Goal: Task Accomplishment & Management: Complete application form

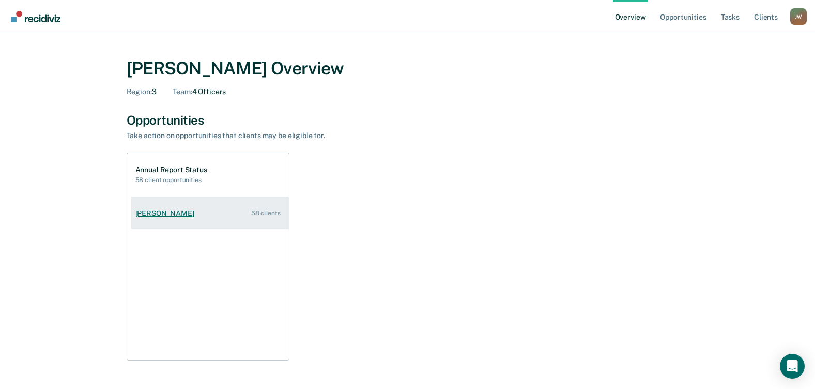
click at [275, 215] on div "58 clients" at bounding box center [265, 212] width 29 height 7
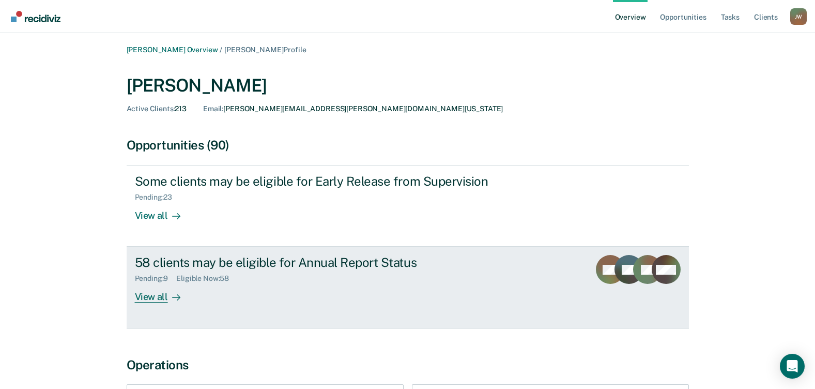
click at [174, 299] on icon at bounding box center [176, 297] width 8 height 8
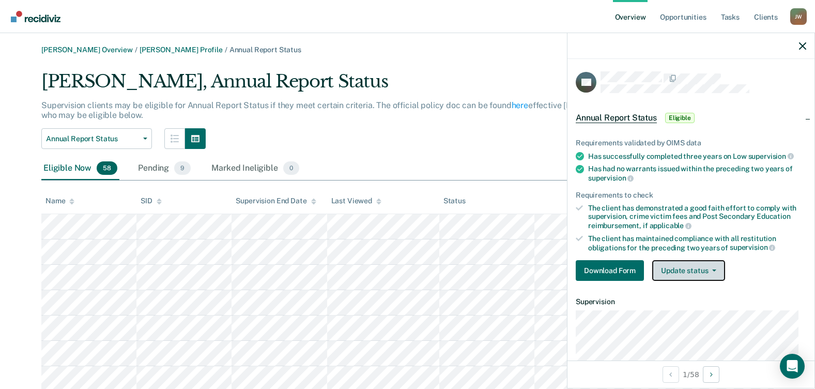
click at [694, 270] on button "Update status" at bounding box center [688, 270] width 73 height 21
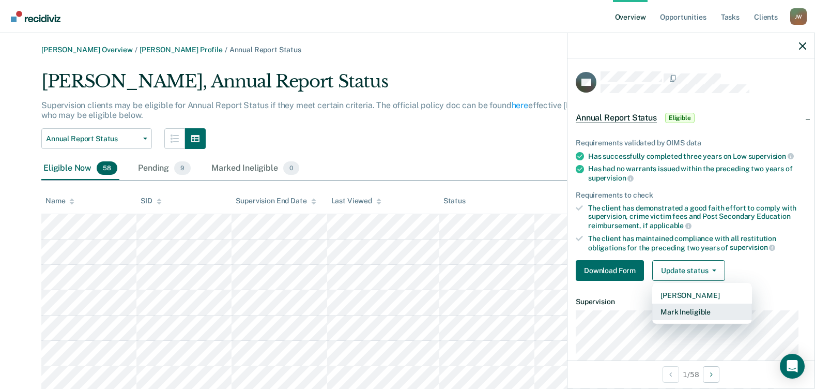
click at [694, 310] on button "Mark Ineligible" at bounding box center [702, 311] width 100 height 17
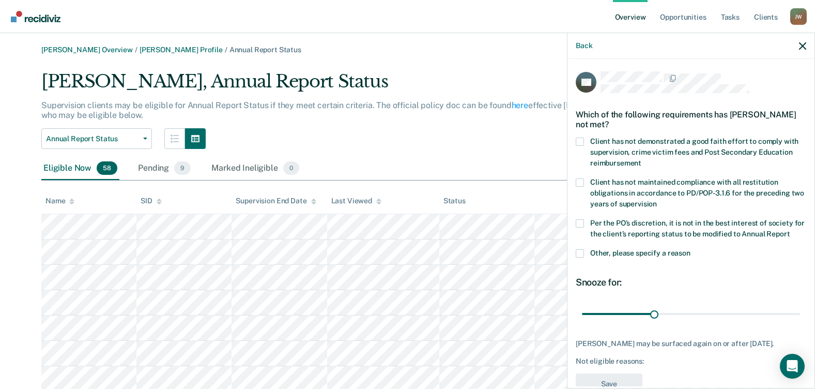
click at [581, 224] on span at bounding box center [580, 223] width 8 height 8
click at [790, 230] on input "Per the PO’s discretion, it is not in the best interest of society for the clie…" at bounding box center [790, 230] width 0 height 0
click at [578, 257] on span at bounding box center [580, 253] width 8 height 8
click at [691, 249] on input "Other, please specify a reason" at bounding box center [691, 249] width 0 height 0
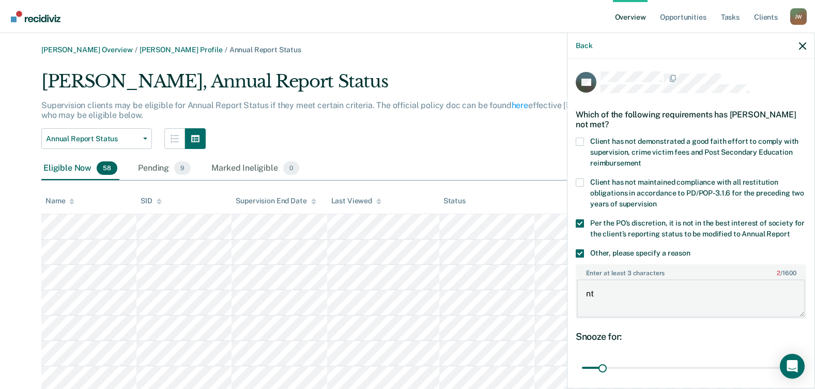
type textarea "n"
paste textarea "MURDER W/MAL"
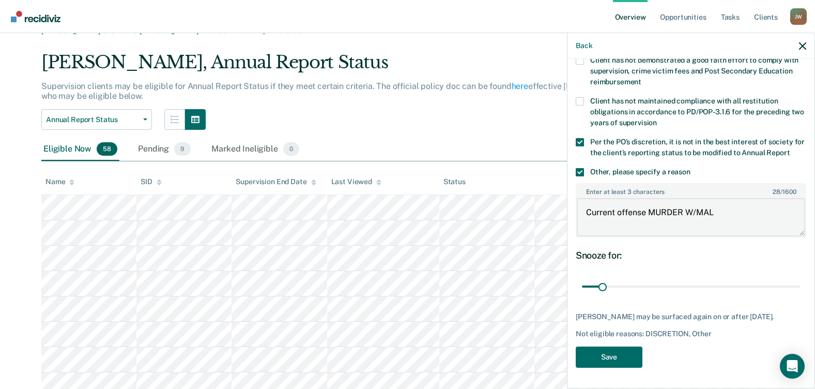
scroll to position [52, 0]
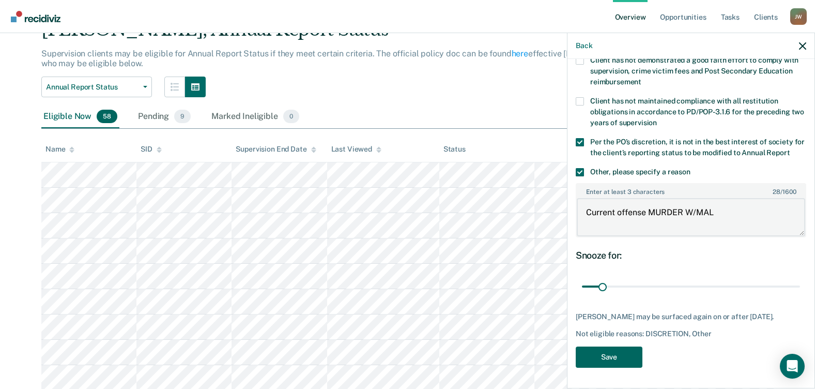
type textarea "Current offense MURDER W/MAL"
click at [609, 354] on button "Save" at bounding box center [609, 356] width 67 height 21
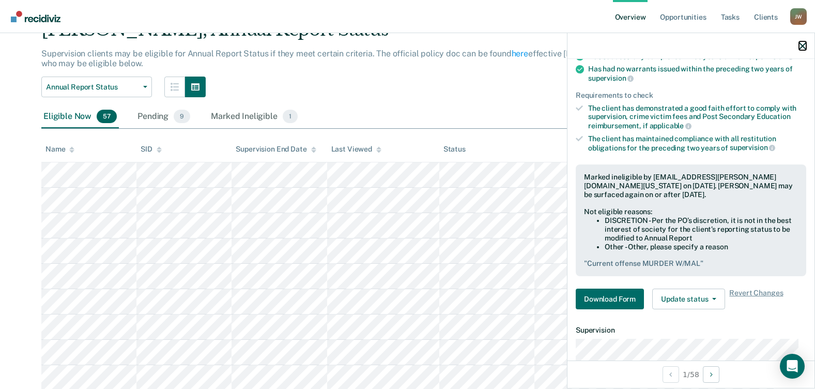
click at [804, 45] on icon "button" at bounding box center [802, 45] width 7 height 7
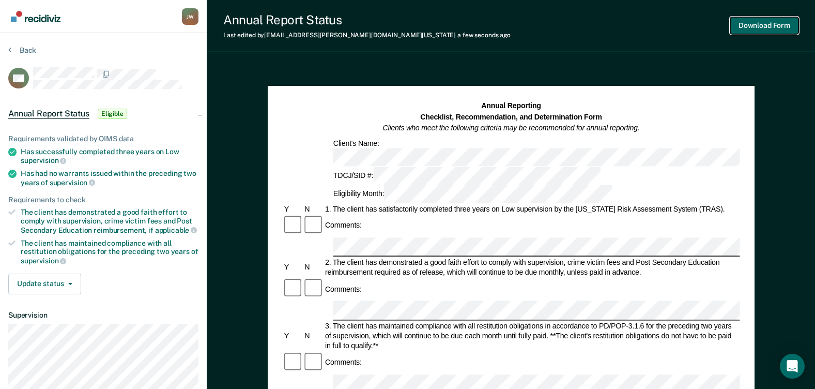
click at [773, 29] on button "Download Form" at bounding box center [765, 25] width 68 height 17
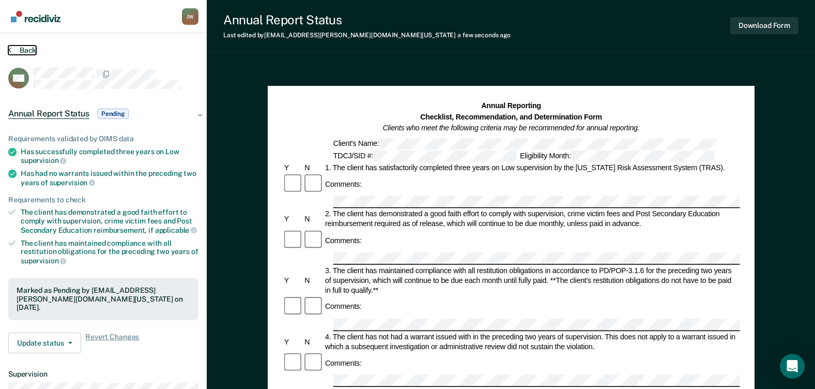
click at [25, 50] on button "Back" at bounding box center [22, 49] width 28 height 9
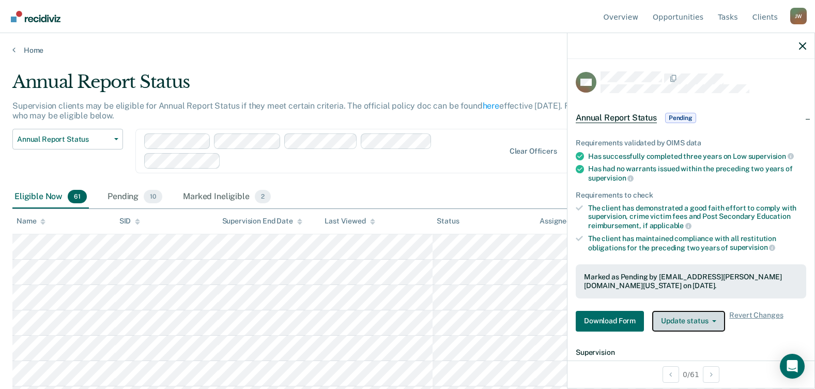
click at [679, 325] on button "Update status" at bounding box center [688, 321] width 73 height 21
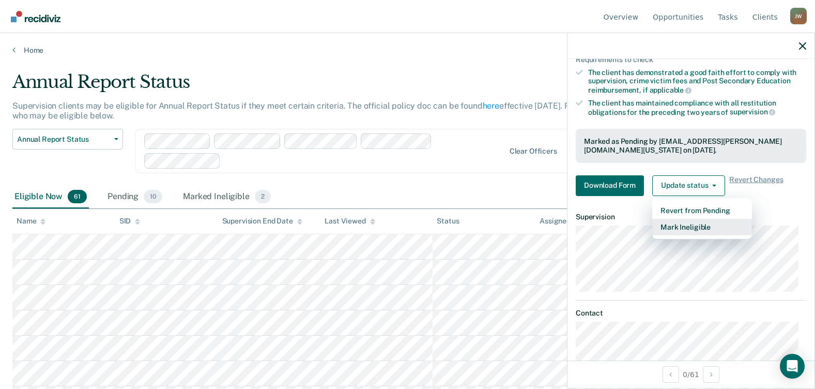
scroll to position [155, 0]
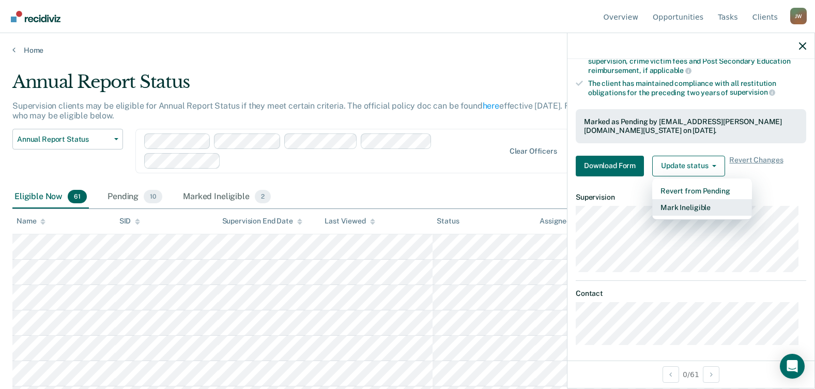
click at [696, 204] on button "Mark Ineligible" at bounding box center [702, 207] width 100 height 17
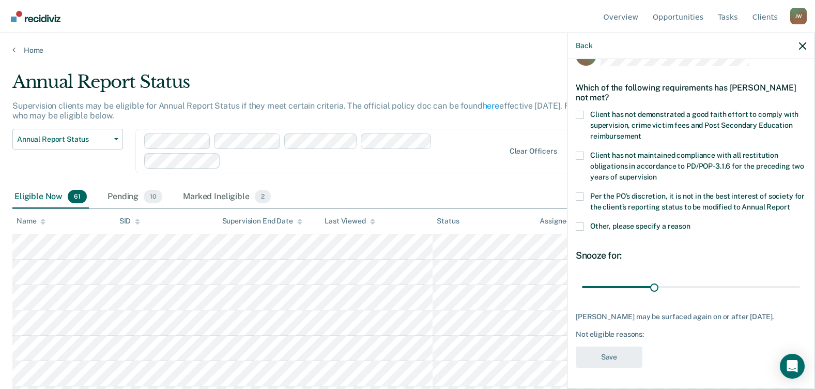
click at [581, 192] on span at bounding box center [580, 196] width 8 height 8
click at [790, 203] on input "Per the PO’s discretion, it is not in the best interest of society for the clie…" at bounding box center [790, 203] width 0 height 0
click at [583, 222] on span at bounding box center [580, 226] width 8 height 8
click at [691, 222] on input "Other, please specify a reason" at bounding box center [691, 222] width 0 height 0
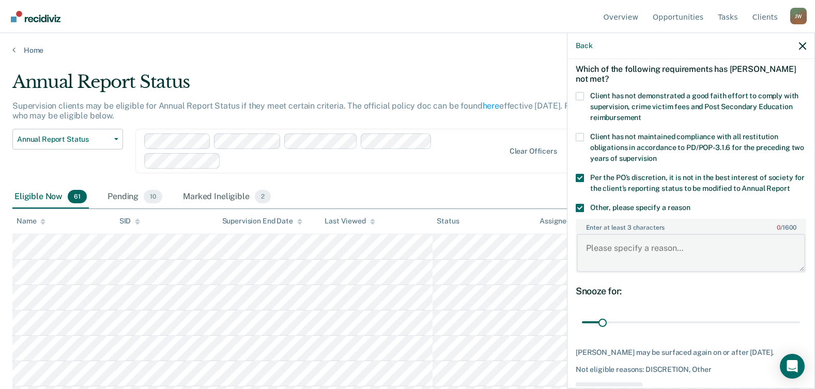
drag, startPoint x: 600, startPoint y: 259, endPoint x: 595, endPoint y: 262, distance: 5.9
click at [600, 258] on textarea "Enter at least 3 characters 0 / 1600" at bounding box center [691, 253] width 229 height 38
paste textarea "AGG ROBBERY"
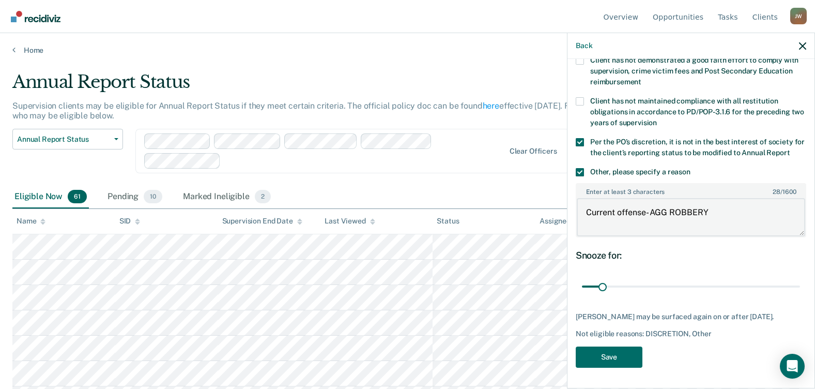
scroll to position [100, 0]
type textarea "Current offense- AGG ROBBERY"
click at [599, 357] on button "Save" at bounding box center [609, 356] width 67 height 21
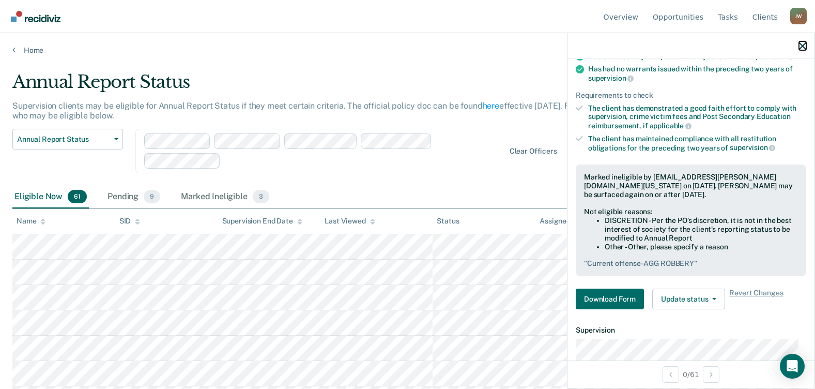
click at [804, 47] on icon "button" at bounding box center [802, 45] width 7 height 7
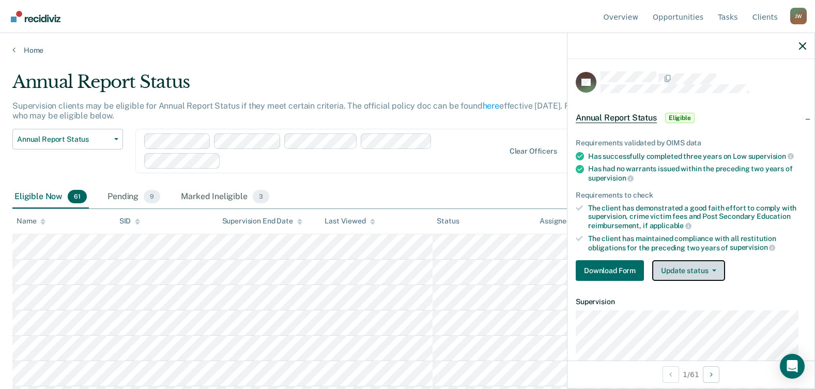
click at [685, 275] on button "Update status" at bounding box center [688, 270] width 73 height 21
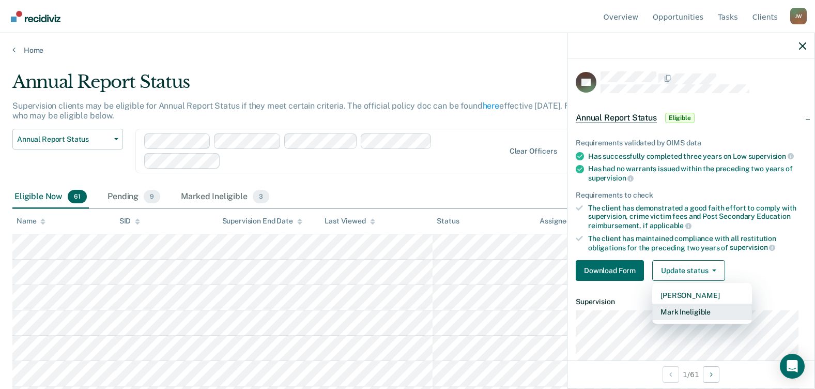
click at [689, 307] on button "Mark Ineligible" at bounding box center [702, 311] width 100 height 17
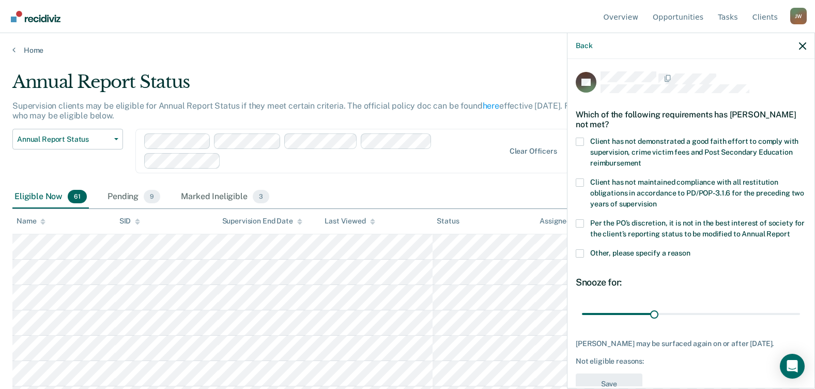
click at [580, 223] on span at bounding box center [580, 223] width 8 height 8
click at [790, 230] on input "Per the PO’s discretion, it is not in the best interest of society for the clie…" at bounding box center [790, 230] width 0 height 0
click at [582, 257] on span at bounding box center [580, 253] width 8 height 8
click at [691, 249] on input "Other, please specify a reason" at bounding box center [691, 249] width 0 height 0
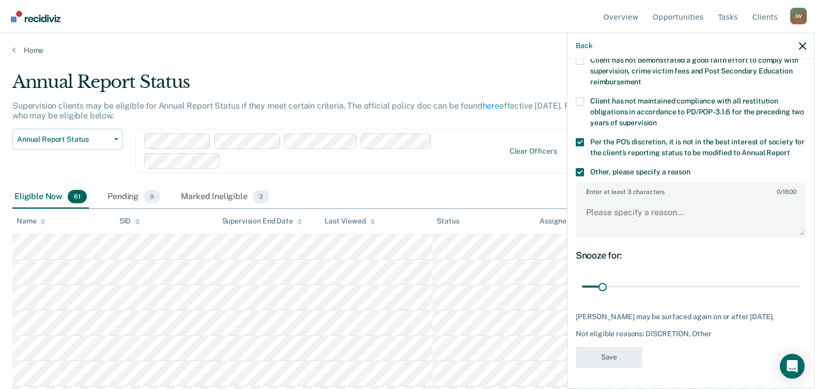
scroll to position [91, 0]
click at [641, 217] on textarea "Enter at least 3 characters 0 / 1600" at bounding box center [691, 217] width 229 height 38
paste textarea "AGG ROBBERY"
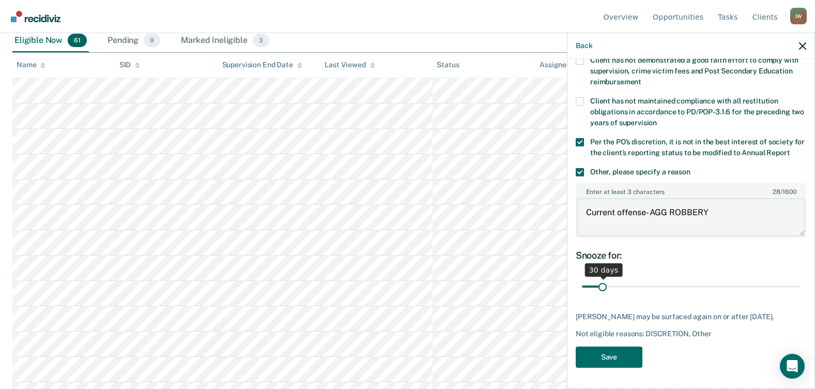
scroll to position [207, 0]
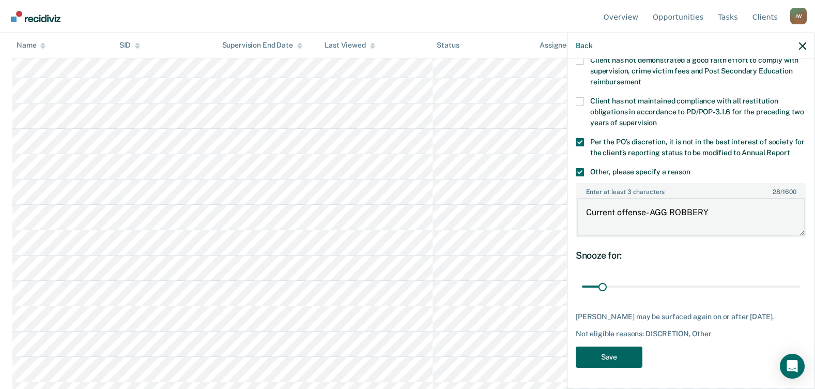
type textarea "Current offense- AGG ROBBERY"
click at [618, 355] on button "Save" at bounding box center [609, 356] width 67 height 21
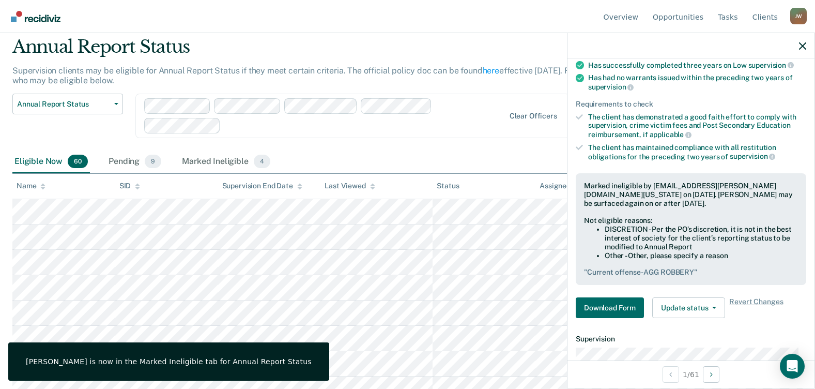
scroll to position [0, 0]
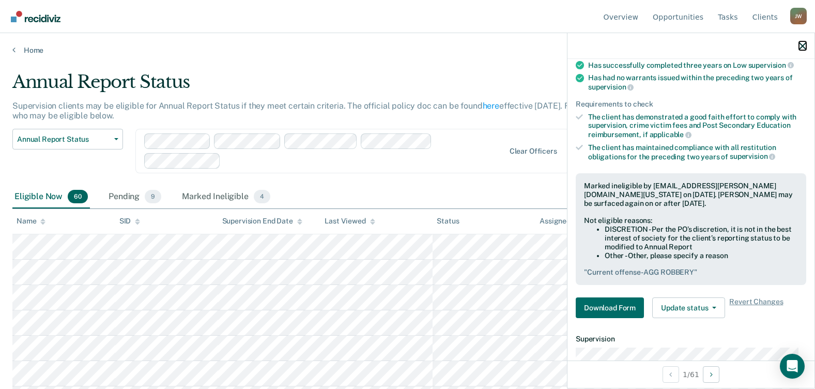
click at [801, 45] on icon "button" at bounding box center [802, 45] width 7 height 7
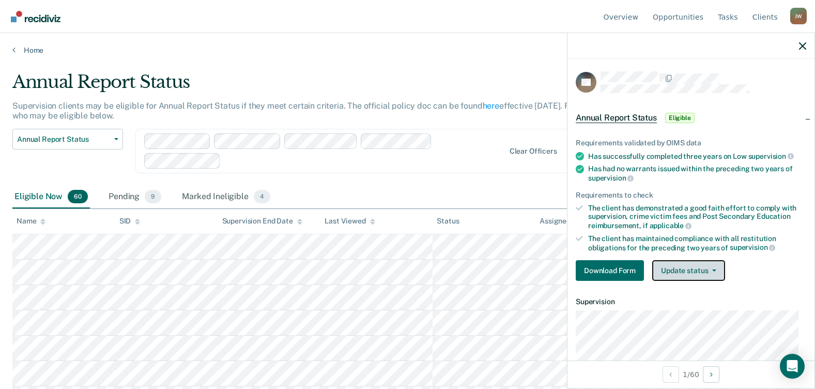
click at [681, 270] on button "Update status" at bounding box center [688, 270] width 73 height 21
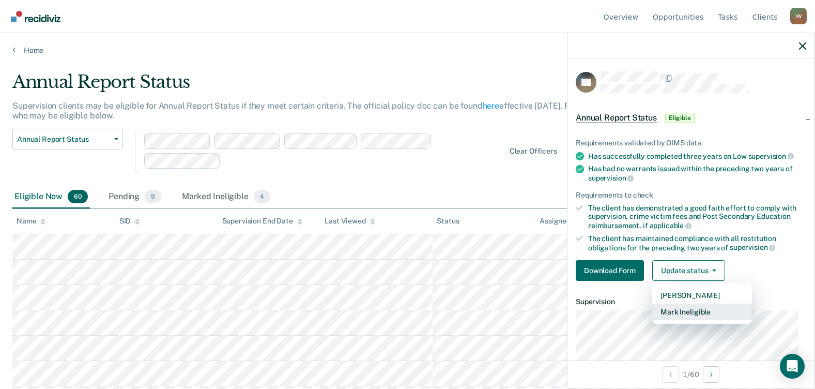
click at [686, 311] on button "Mark Ineligible" at bounding box center [702, 311] width 100 height 17
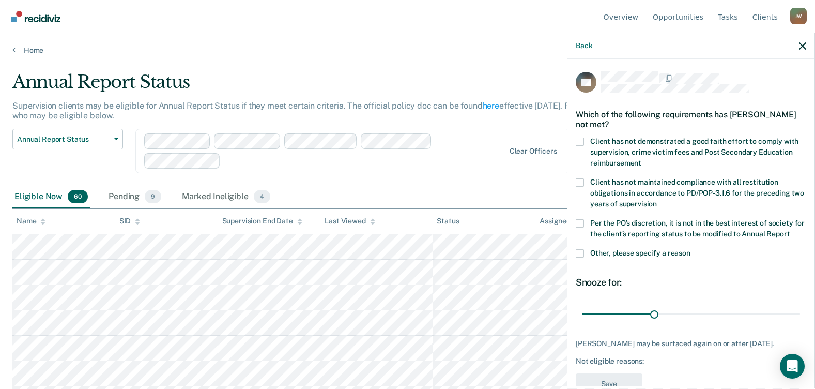
drag, startPoint x: 579, startPoint y: 222, endPoint x: 579, endPoint y: 241, distance: 18.6
click at [579, 223] on span at bounding box center [580, 223] width 8 height 8
click at [790, 230] on input "Per the PO’s discretion, it is not in the best interest of society for the clie…" at bounding box center [790, 230] width 0 height 0
click at [580, 257] on span at bounding box center [580, 253] width 8 height 8
click at [691, 249] on input "Other, please specify a reason" at bounding box center [691, 249] width 0 height 0
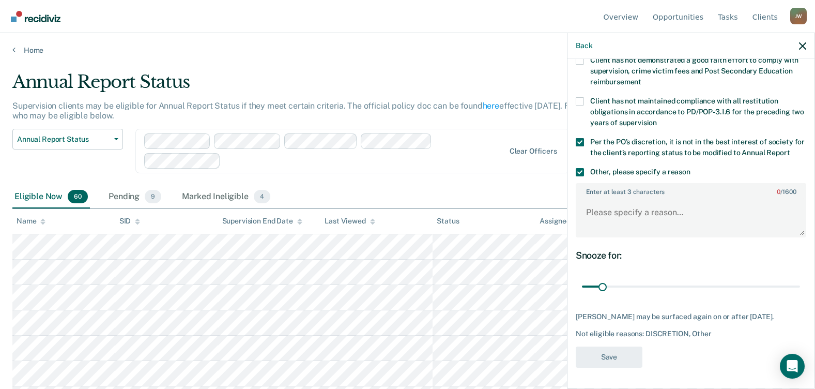
scroll to position [91, 0]
click at [642, 217] on textarea "Enter at least 3 characters 0 / 1600" at bounding box center [691, 217] width 229 height 38
paste textarea "ATT MURDER W/DEADLY WPN"
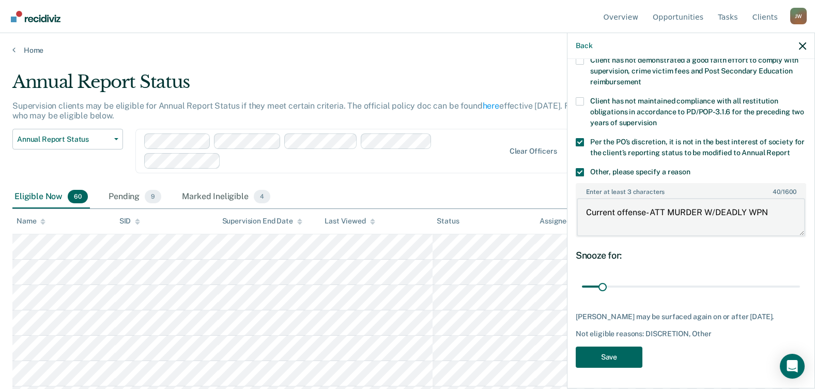
type textarea "Current offense- ATT MURDER W/DEADLY WPN"
click at [601, 357] on button "Save" at bounding box center [609, 356] width 67 height 21
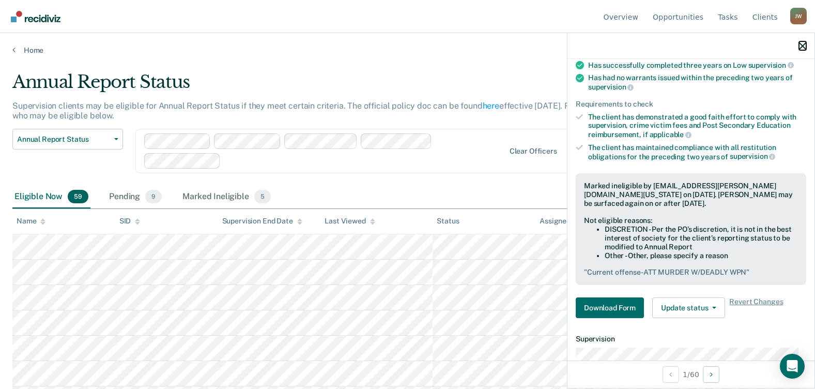
click at [806, 47] on icon "button" at bounding box center [802, 45] width 7 height 7
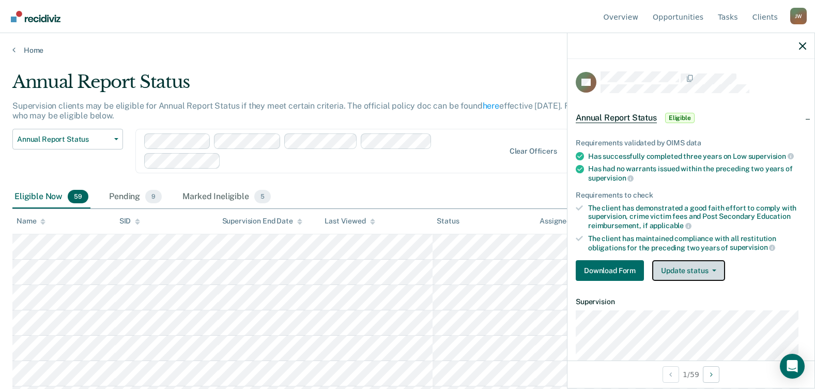
click at [685, 270] on button "Update status" at bounding box center [688, 270] width 73 height 21
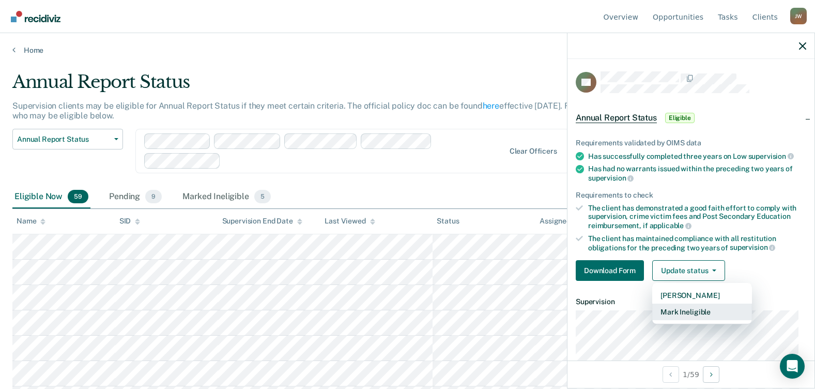
click at [685, 309] on button "Mark Ineligible" at bounding box center [702, 311] width 100 height 17
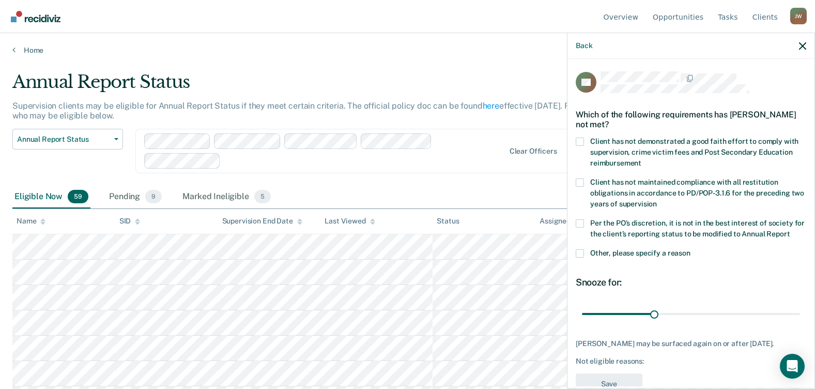
click at [582, 220] on span at bounding box center [580, 223] width 8 height 8
click at [790, 230] on input "Per the PO’s discretion, it is not in the best interest of society for the clie…" at bounding box center [790, 230] width 0 height 0
click at [582, 257] on span at bounding box center [580, 253] width 8 height 8
click at [691, 249] on input "Other, please specify a reason" at bounding box center [691, 249] width 0 height 0
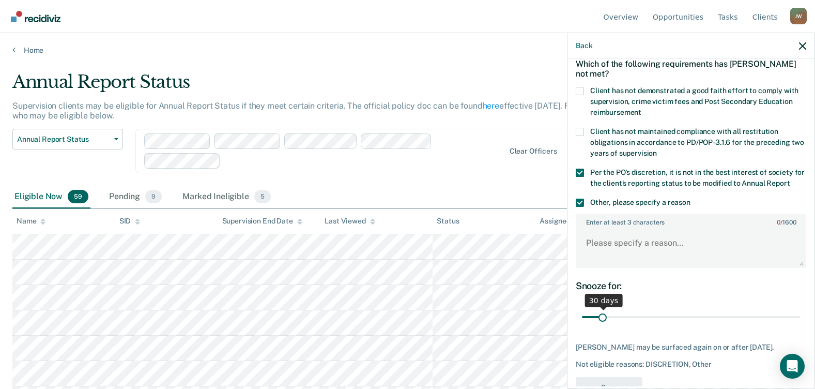
scroll to position [100, 0]
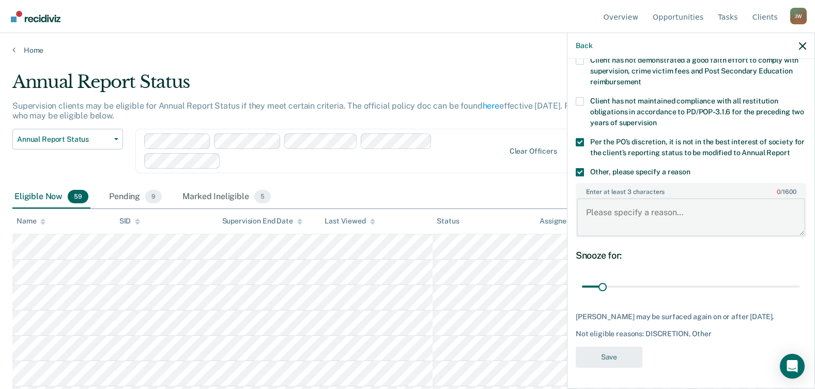
click at [600, 208] on textarea "Enter at least 3 characters 0 / 1600" at bounding box center [691, 217] width 229 height 38
paste textarea "MURDER W/DEADLY WPN"
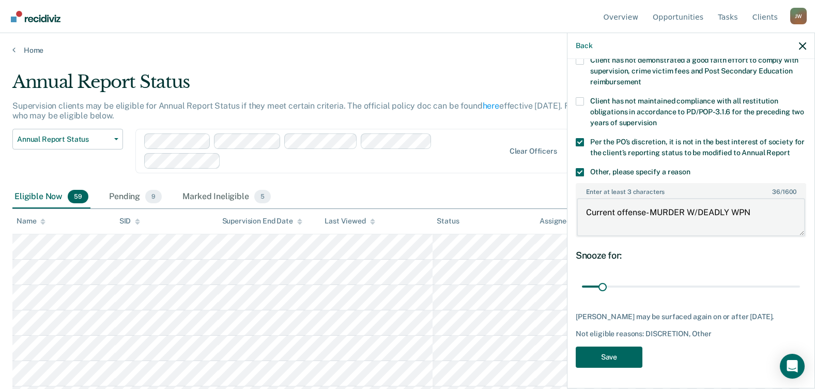
type textarea "Current offense- MURDER W/DEADLY WPN"
click at [623, 358] on button "Save" at bounding box center [609, 356] width 67 height 21
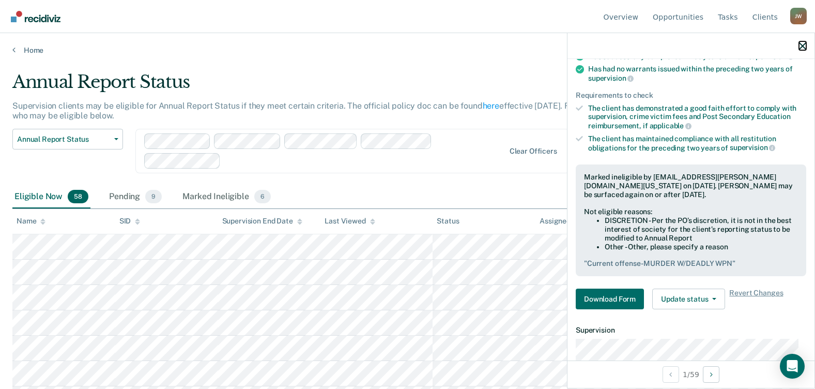
drag, startPoint x: 802, startPoint y: 50, endPoint x: 797, endPoint y: 52, distance: 5.6
click at [802, 50] on icon "button" at bounding box center [802, 45] width 7 height 7
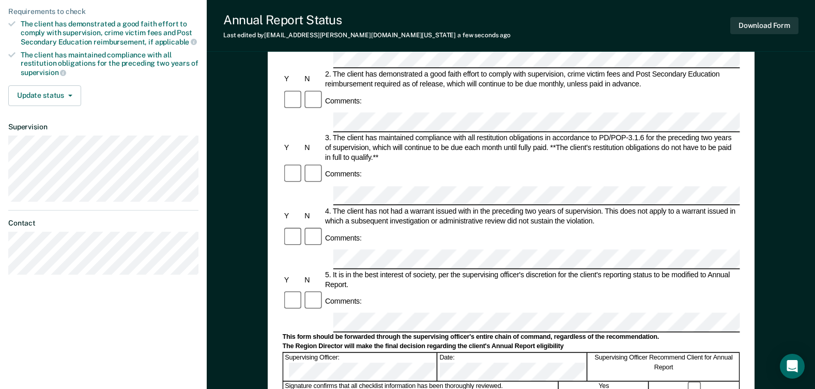
scroll to position [207, 0]
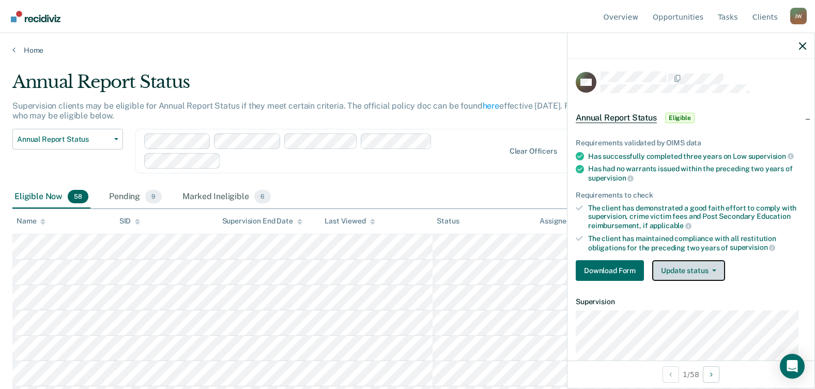
click at [680, 272] on button "Update status" at bounding box center [688, 270] width 73 height 21
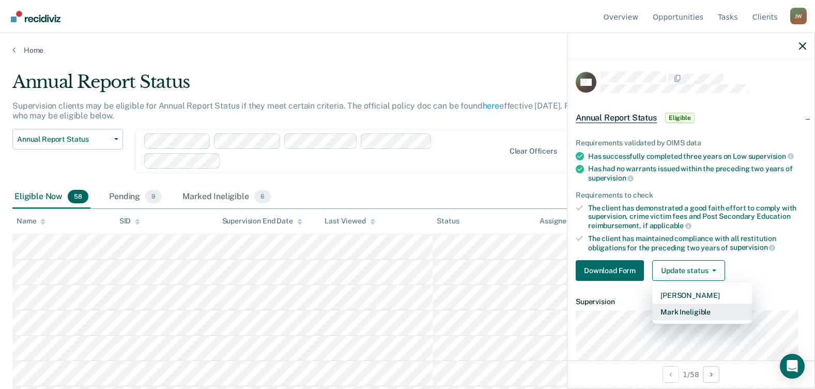
click at [685, 309] on button "Mark Ineligible" at bounding box center [702, 311] width 100 height 17
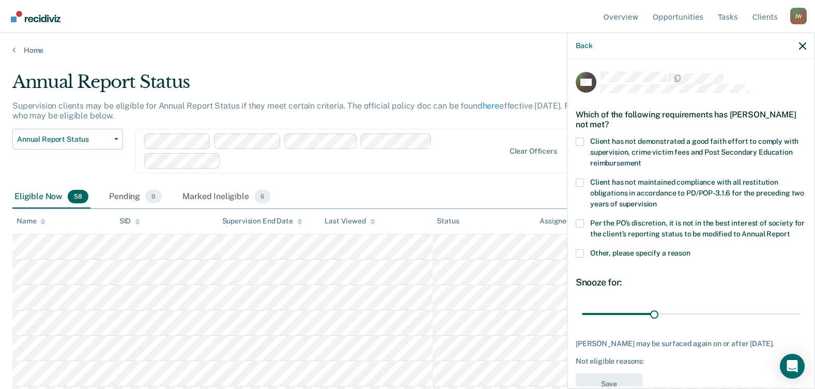
click at [580, 183] on span at bounding box center [580, 182] width 8 height 8
click at [657, 200] on input "Client has not maintained compliance with all restitution obligations in accord…" at bounding box center [657, 200] width 0 height 0
click at [583, 257] on span at bounding box center [580, 253] width 8 height 8
click at [691, 249] on input "Other, please specify a reason" at bounding box center [691, 249] width 0 height 0
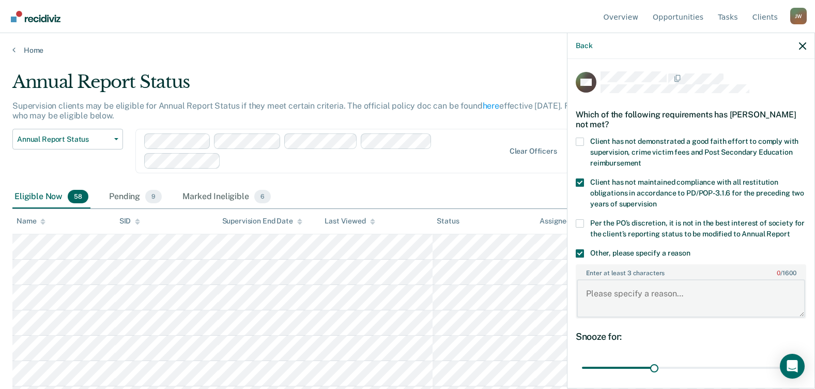
click at [627, 313] on textarea "Enter at least 3 characters 0 / 1600" at bounding box center [691, 298] width 229 height 38
paste textarea "Type Amount assessed Balance Supervision Fees $1570.00 $1071.00 Crime Victim Fu…"
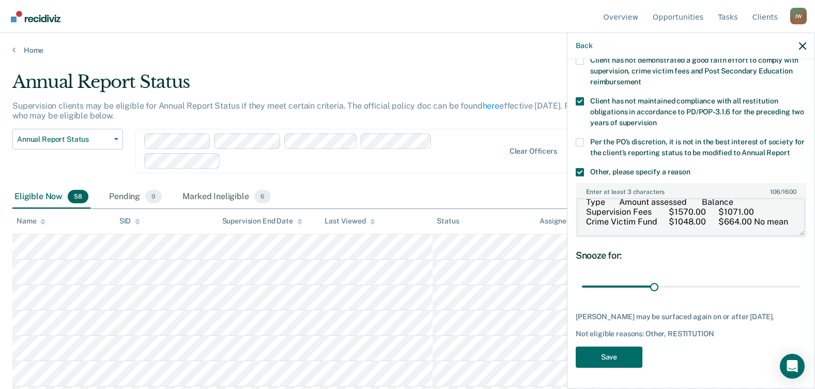
scroll to position [22, 0]
type textarea "Type Amount assessed Balance Supervision Fees $1570.00 $1071.00 Crime Victim Fu…"
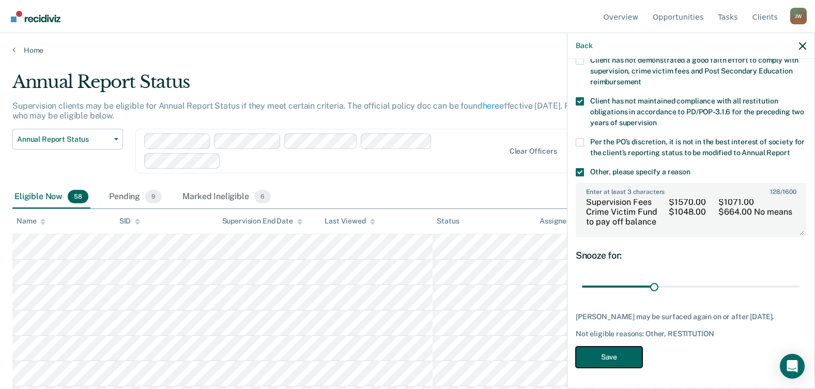
click at [592, 360] on button "Save" at bounding box center [609, 356] width 67 height 21
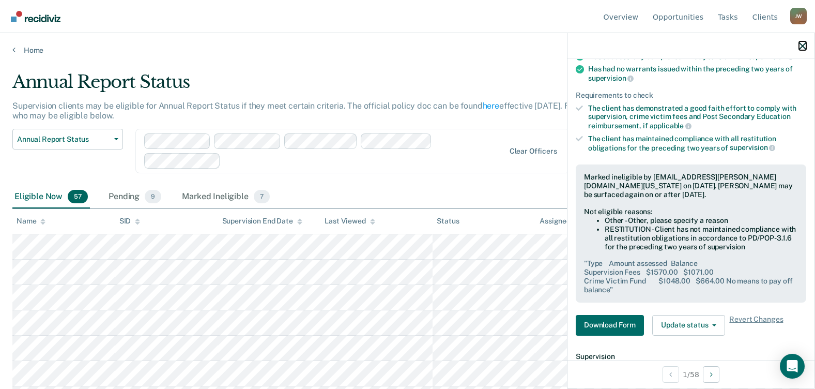
click at [804, 47] on icon "button" at bounding box center [802, 45] width 7 height 7
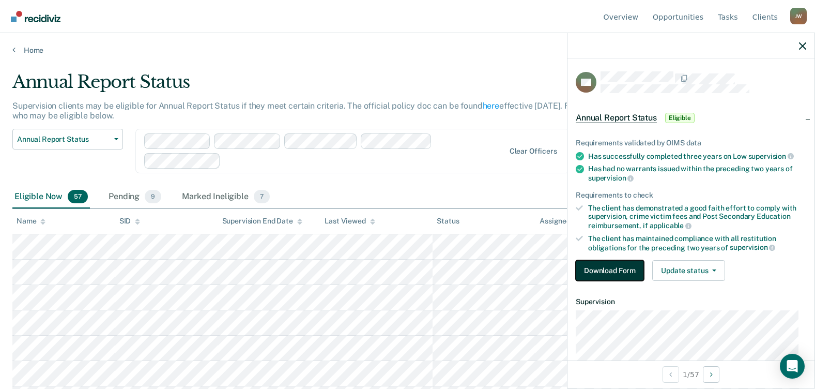
click at [618, 270] on button "Download Form" at bounding box center [610, 270] width 68 height 21
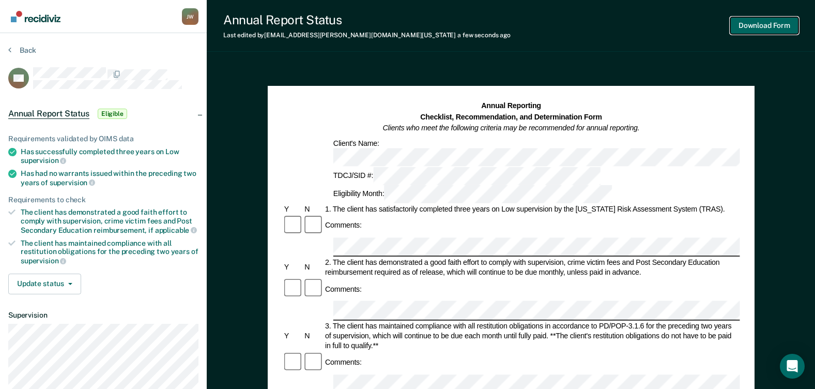
click at [767, 25] on button "Download Form" at bounding box center [765, 25] width 68 height 17
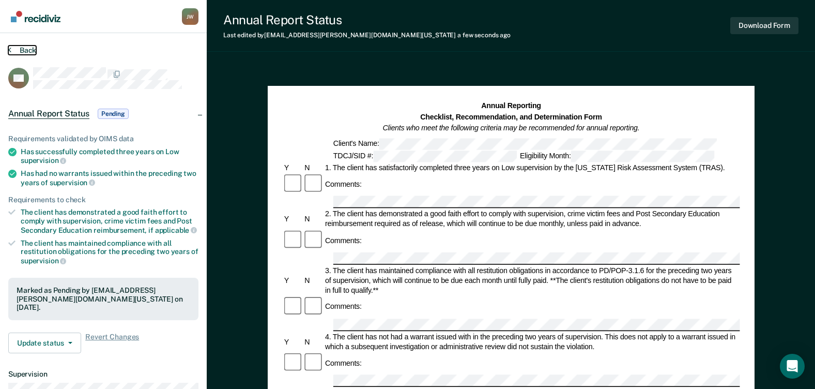
click at [25, 47] on button "Back" at bounding box center [22, 49] width 28 height 9
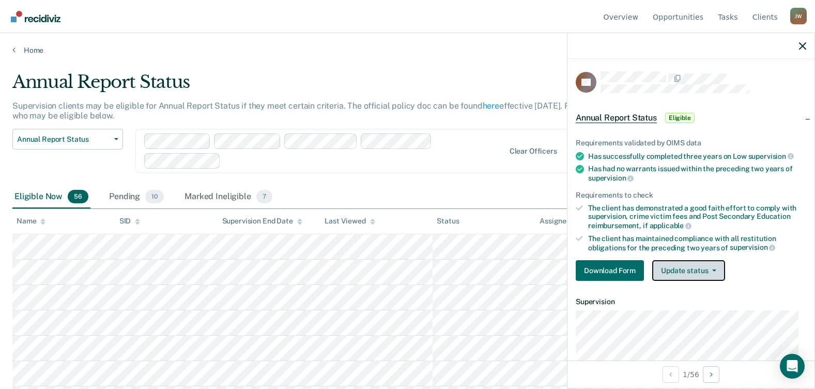
click at [674, 269] on button "Update status" at bounding box center [688, 270] width 73 height 21
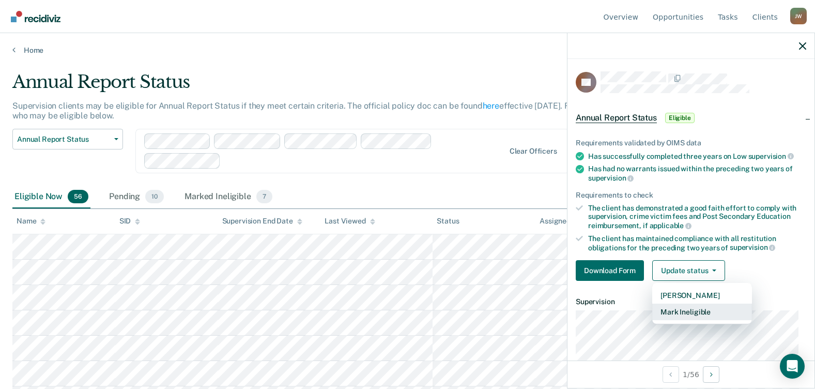
click at [688, 315] on button "Mark Ineligible" at bounding box center [702, 311] width 100 height 17
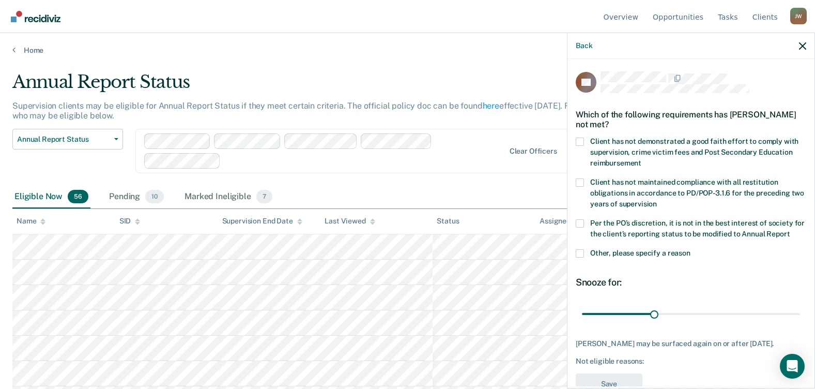
click at [580, 224] on span at bounding box center [580, 223] width 8 height 8
click at [790, 230] on input "Per the PO’s discretion, it is not in the best interest of society for the clie…" at bounding box center [790, 230] width 0 height 0
click at [579, 257] on span at bounding box center [580, 253] width 8 height 8
click at [691, 249] on input "Other, please specify a reason" at bounding box center [691, 249] width 0 height 0
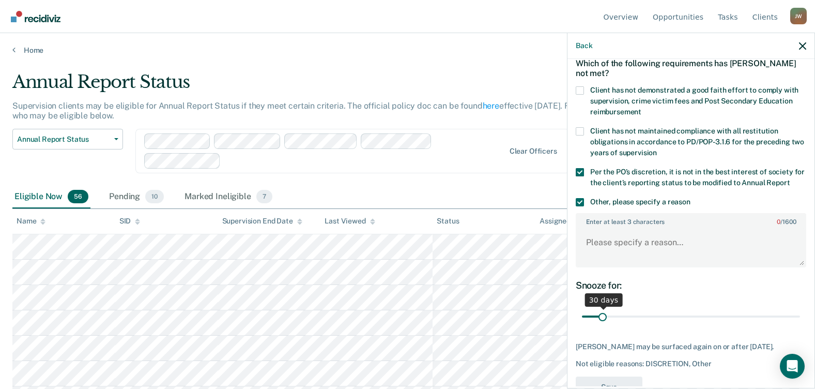
scroll to position [100, 0]
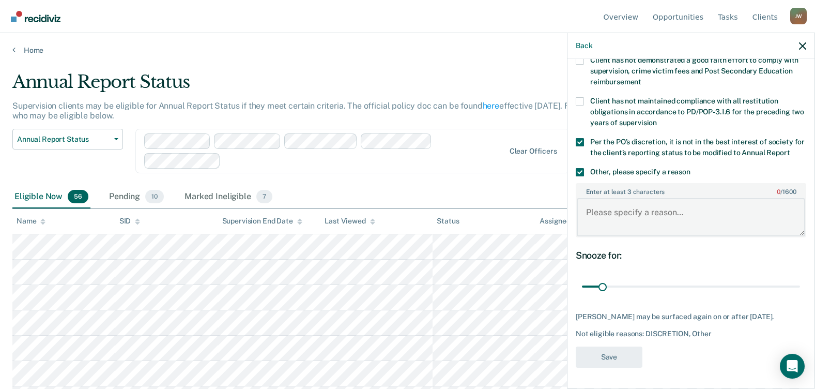
click at [617, 204] on textarea "Enter at least 3 characters 0 / 1600" at bounding box center [691, 217] width 229 height 38
paste textarea "AGG [PERSON_NAME]/DEADLY WPN"
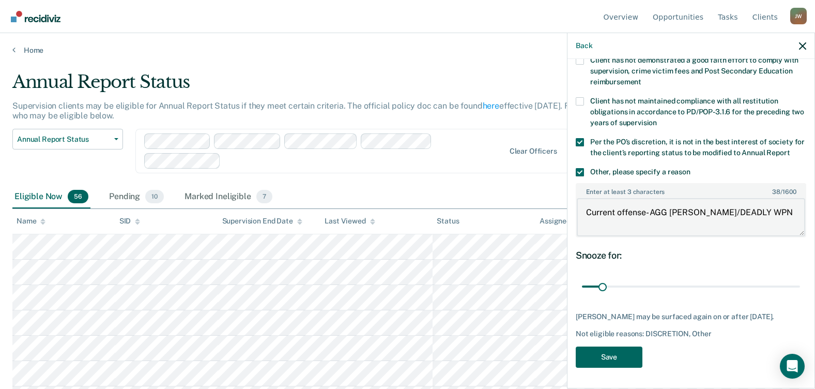
type textarea "Current offense- AGG [PERSON_NAME]/DEADLY WPN"
click at [589, 358] on button "Save" at bounding box center [609, 356] width 67 height 21
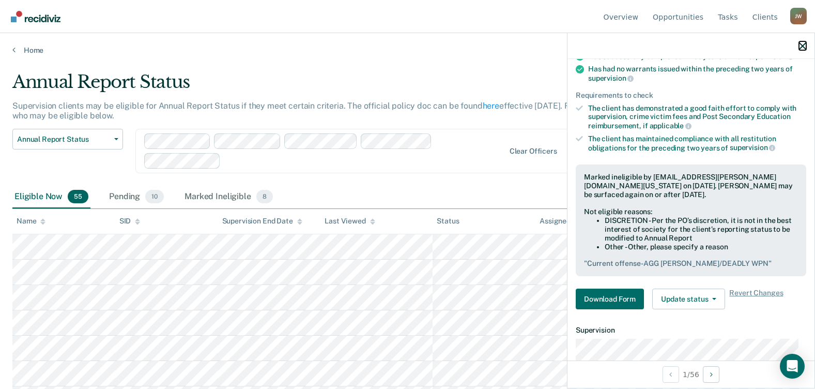
click at [803, 47] on icon "button" at bounding box center [802, 45] width 7 height 7
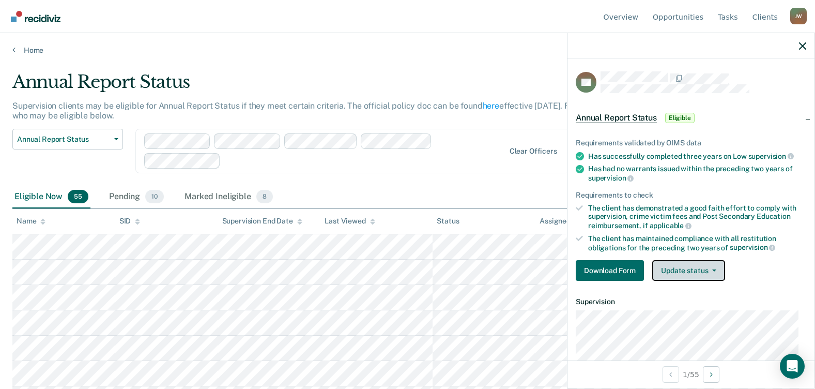
click at [700, 268] on button "Update status" at bounding box center [688, 270] width 73 height 21
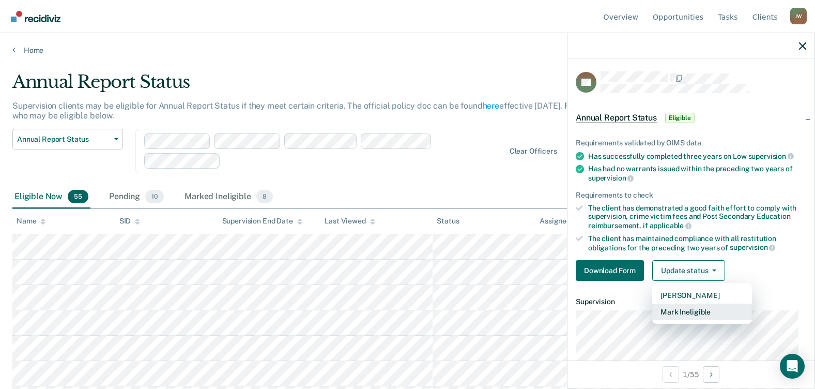
click at [697, 310] on button "Mark Ineligible" at bounding box center [702, 311] width 100 height 17
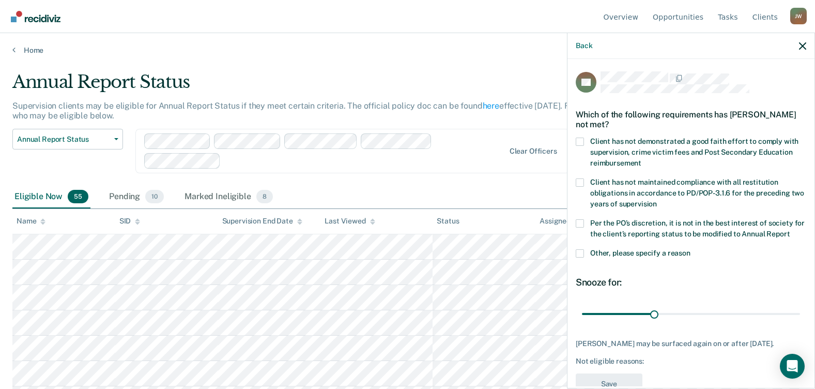
click at [581, 218] on div "Client has not maintained compliance with all restitution obligations in accord…" at bounding box center [691, 198] width 231 height 41
click at [581, 222] on span at bounding box center [580, 223] width 8 height 8
click at [790, 230] on input "Per the PO’s discretion, it is not in the best interest of society for the clie…" at bounding box center [790, 230] width 0 height 0
click at [582, 249] on div "Per the PO’s discretion, it is not in the best interest of society for the clie…" at bounding box center [691, 234] width 231 height 30
click at [583, 257] on span at bounding box center [580, 253] width 8 height 8
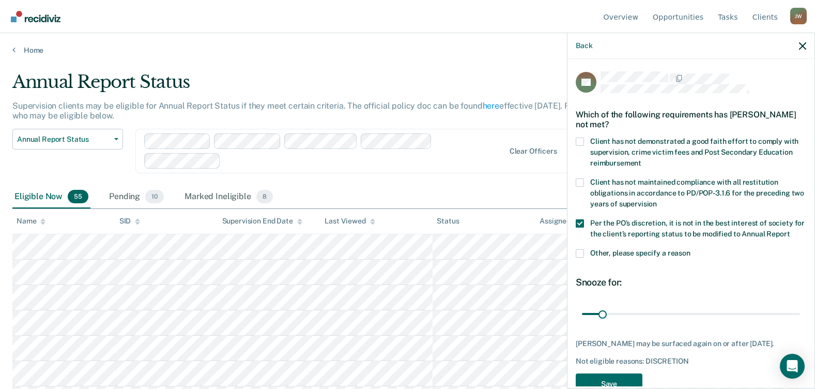
click at [691, 249] on input "Other, please specify a reason" at bounding box center [691, 249] width 0 height 0
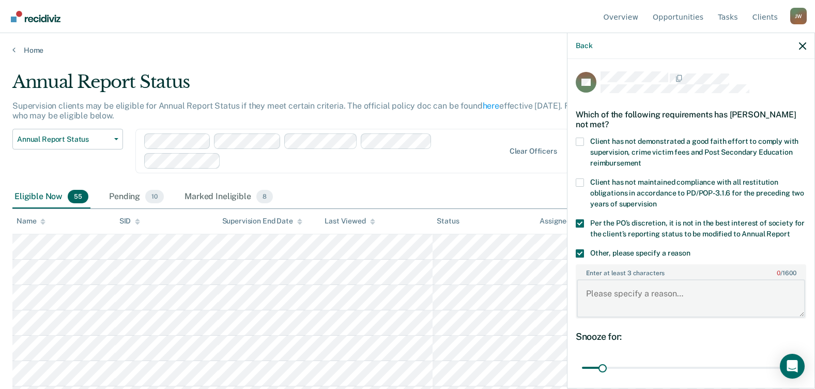
click at [603, 309] on textarea "Enter at least 3 characters 0 / 1600" at bounding box center [691, 298] width 229 height 38
paste textarea "MURDER"
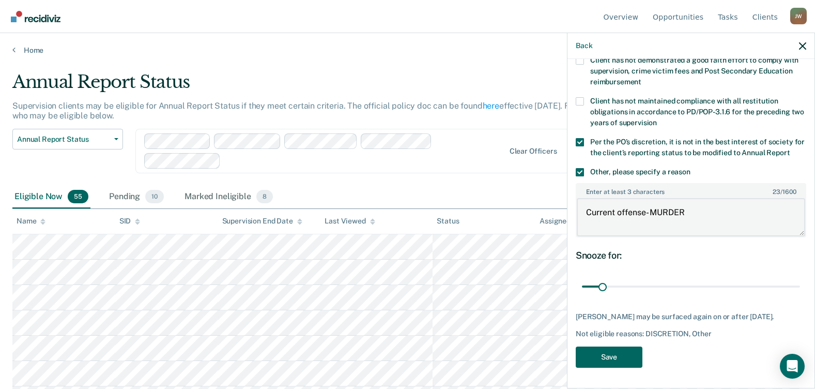
type textarea "Current offense- MURDER"
click at [618, 355] on button "Save" at bounding box center [609, 356] width 67 height 21
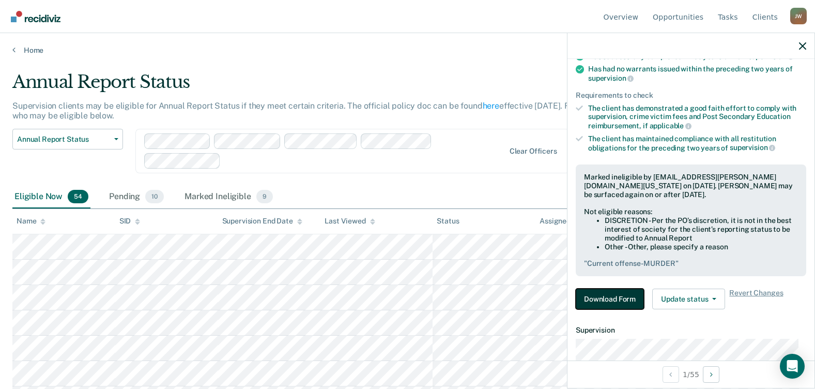
click at [611, 295] on button "Download Form" at bounding box center [610, 298] width 68 height 21
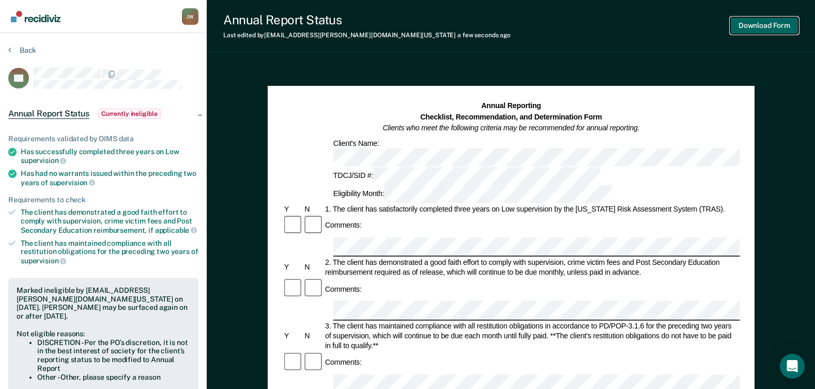
click at [779, 28] on button "Download Form" at bounding box center [765, 25] width 68 height 17
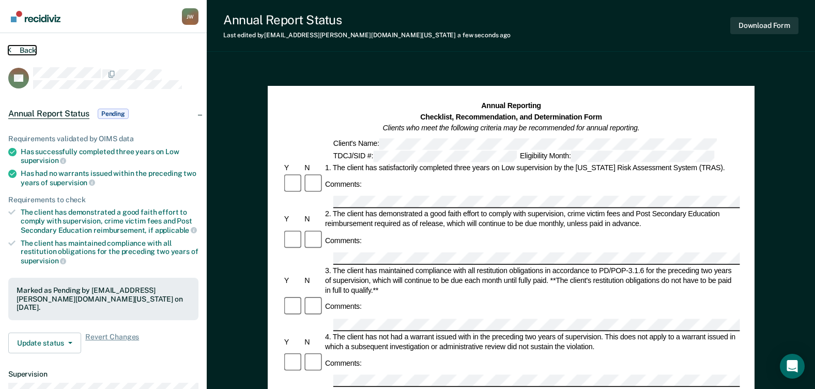
click at [23, 51] on button "Back" at bounding box center [22, 49] width 28 height 9
